Goal: Transaction & Acquisition: Subscribe to service/newsletter

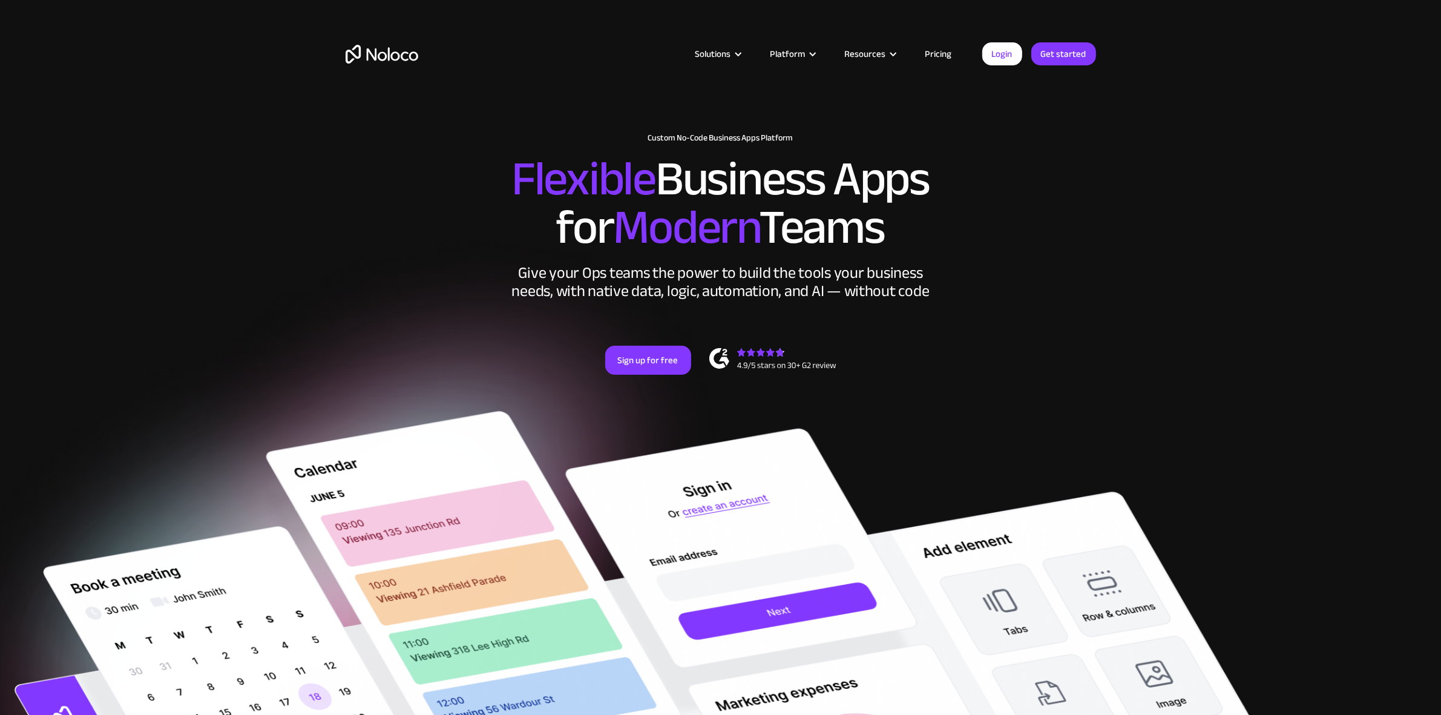
click at [945, 52] on link "Pricing" at bounding box center [939, 54] width 57 height 16
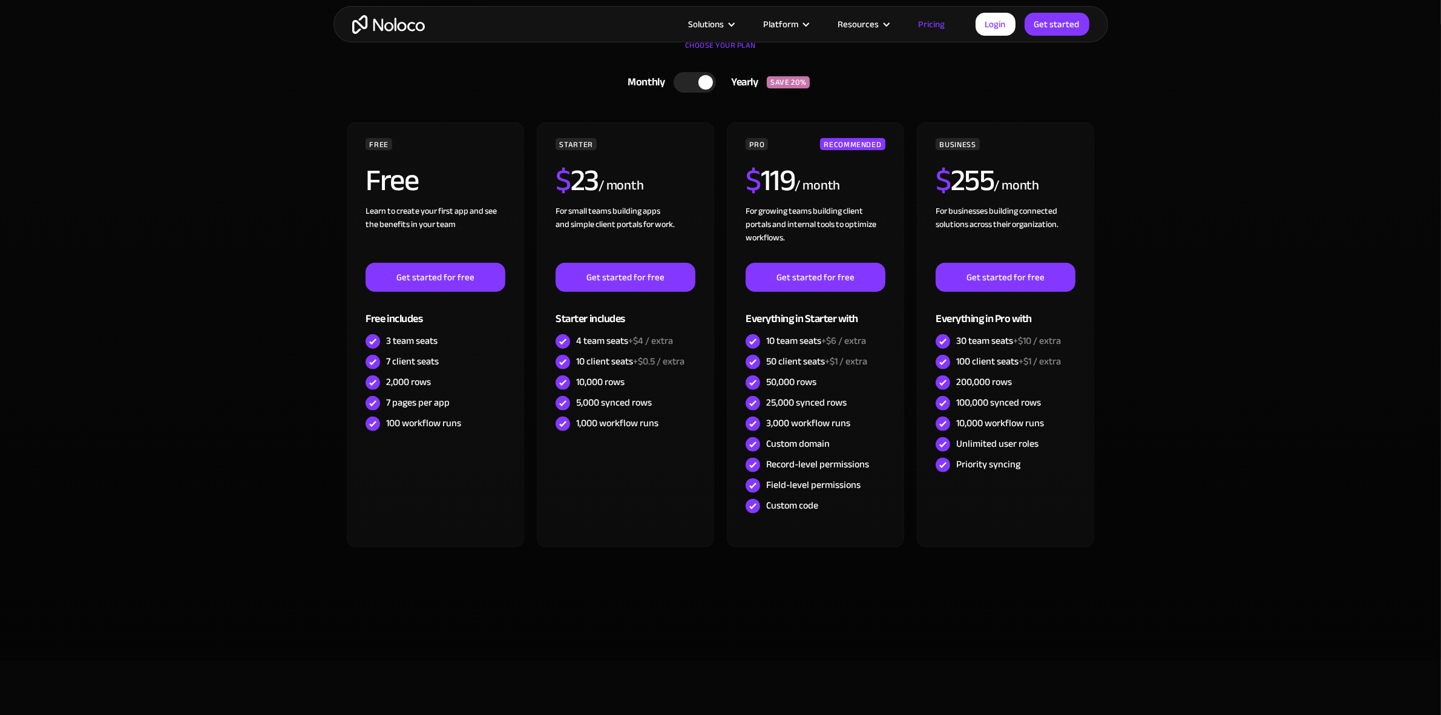
scroll to position [454, 0]
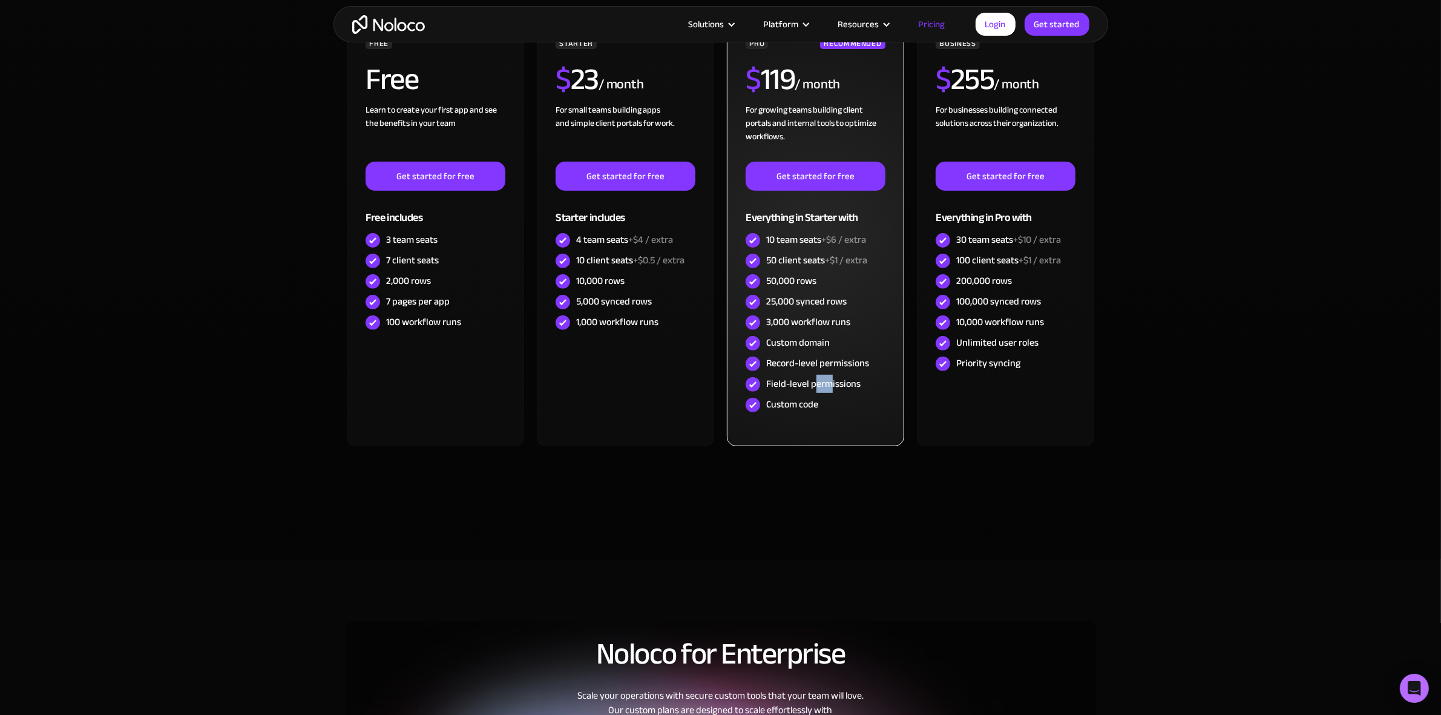
drag, startPoint x: 817, startPoint y: 390, endPoint x: 833, endPoint y: 392, distance: 15.8
click at [832, 390] on div "Field-level permissions" at bounding box center [813, 383] width 94 height 13
click at [834, 395] on div "PRO RECOMMENDED $ 119 / month For growing teams building client portals and int…" at bounding box center [815, 226] width 139 height 378
drag, startPoint x: 797, startPoint y: 360, endPoint x: 839, endPoint y: 372, distance: 43.5
click at [839, 372] on div "Record-level permissions" at bounding box center [815, 364] width 139 height 21
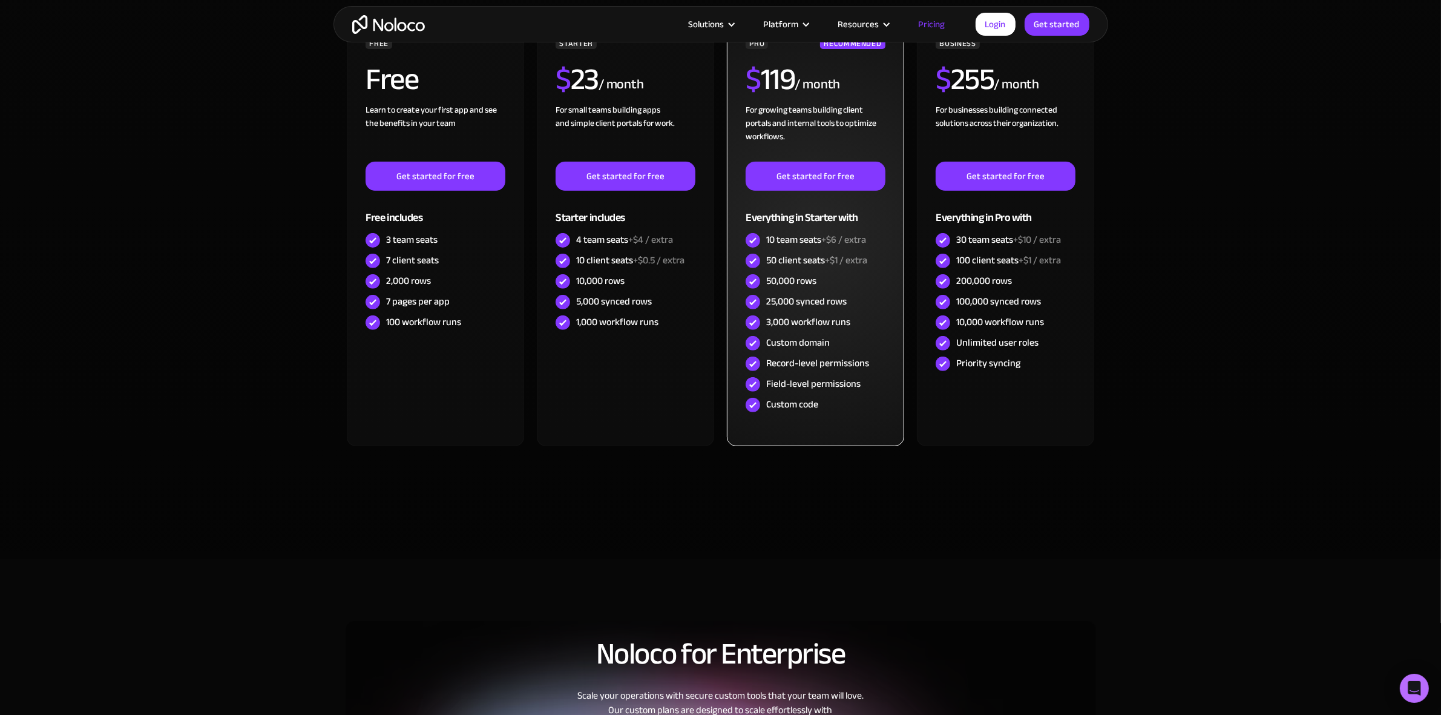
click at [839, 377] on div "Field-level permissions" at bounding box center [813, 383] width 94 height 13
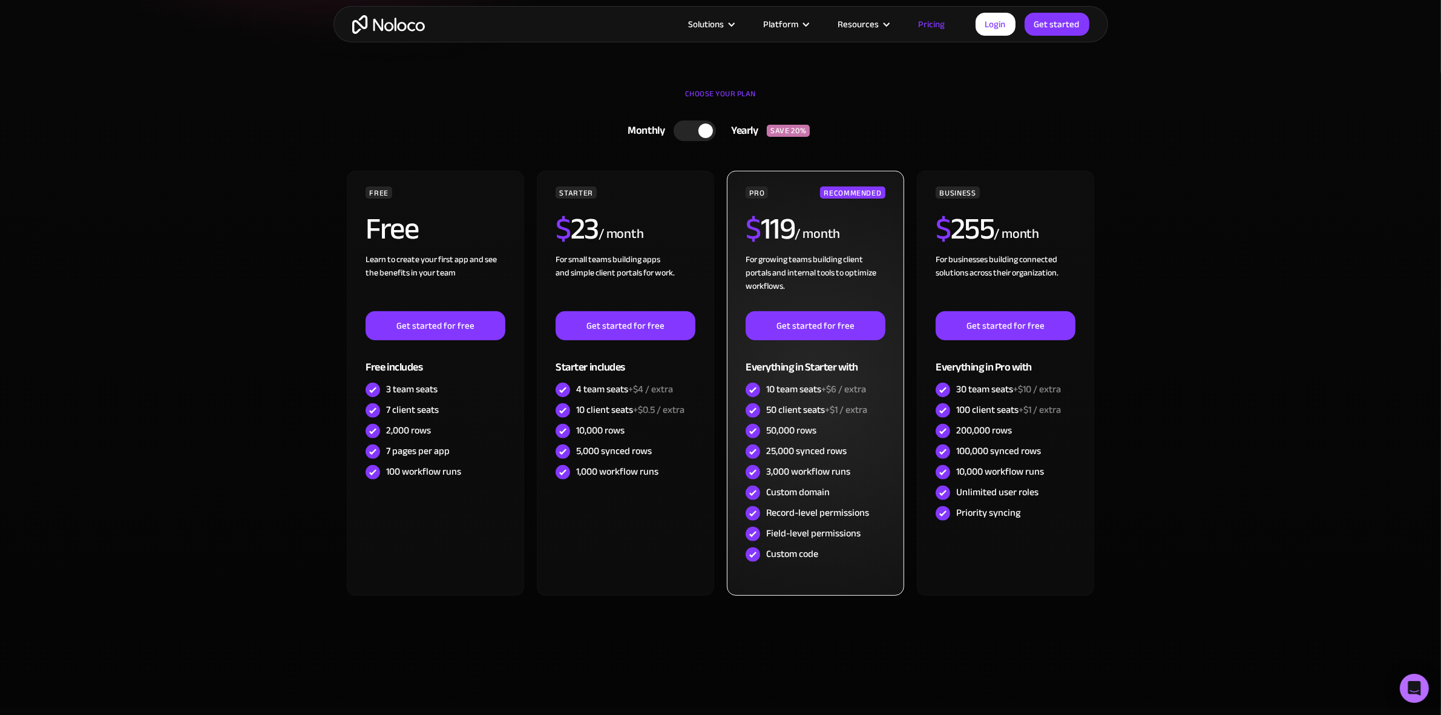
scroll to position [227, 0]
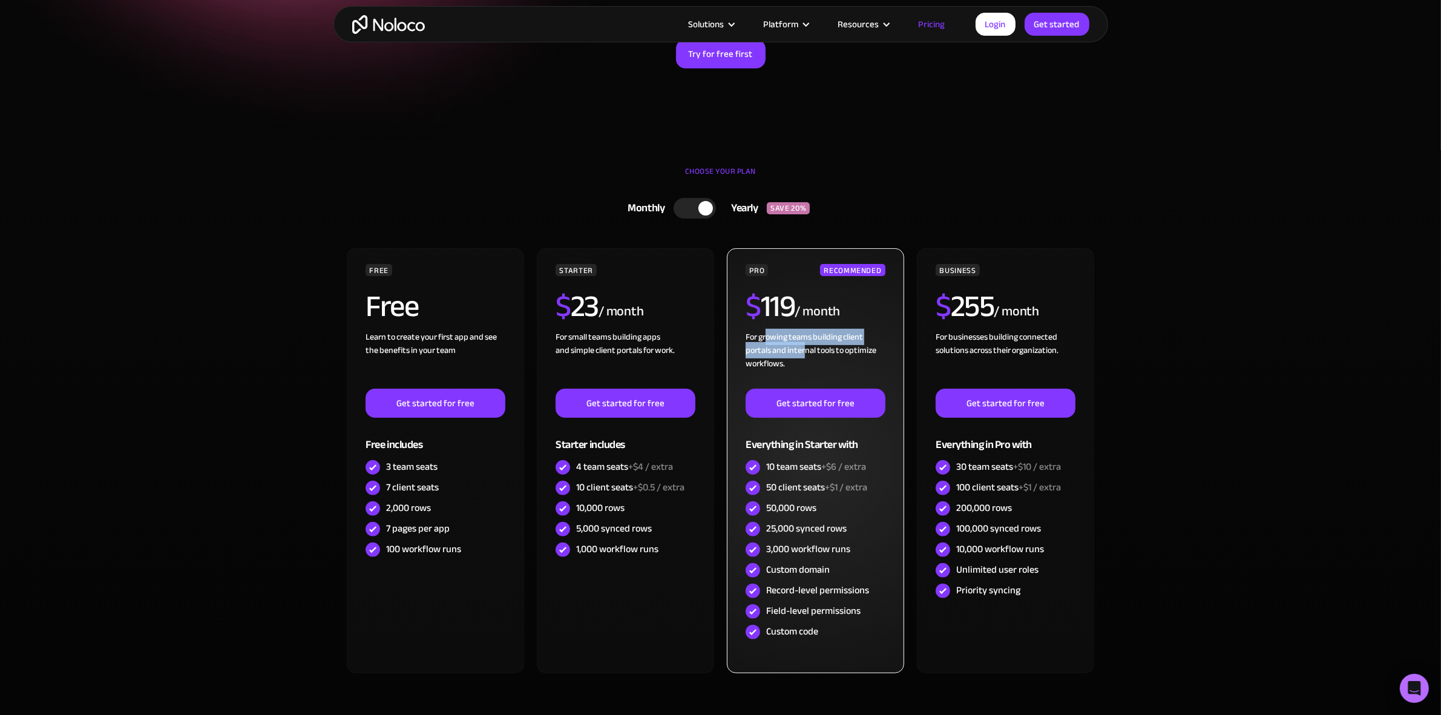
drag, startPoint x: 794, startPoint y: 344, endPoint x: 832, endPoint y: 351, distance: 39.4
click at [825, 350] on div "For growing teams building client portals and internal tools to optimize workfl…" at bounding box center [815, 360] width 139 height 58
click at [832, 351] on div "For growing teams building client portals and internal tools to optimize workfl…" at bounding box center [815, 360] width 139 height 58
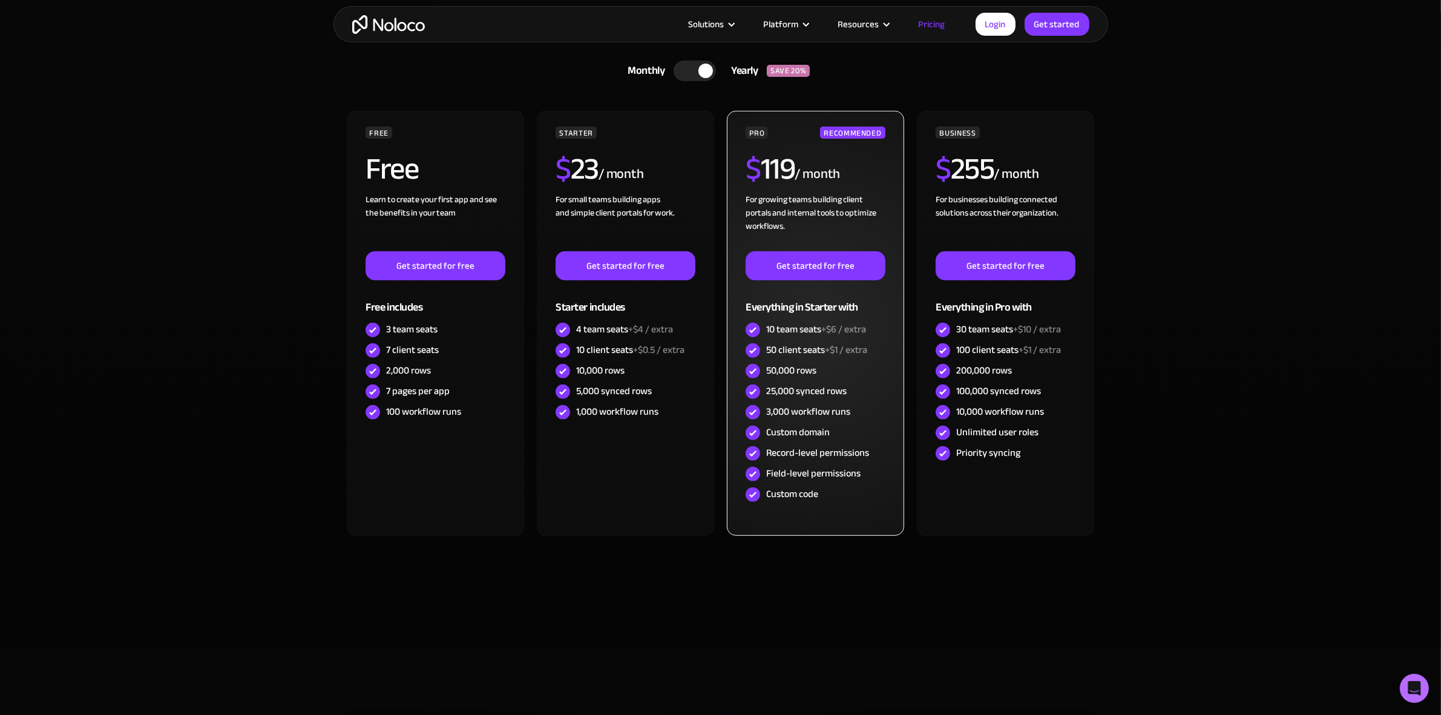
scroll to position [378, 0]
